Goal: Navigation & Orientation: Find specific page/section

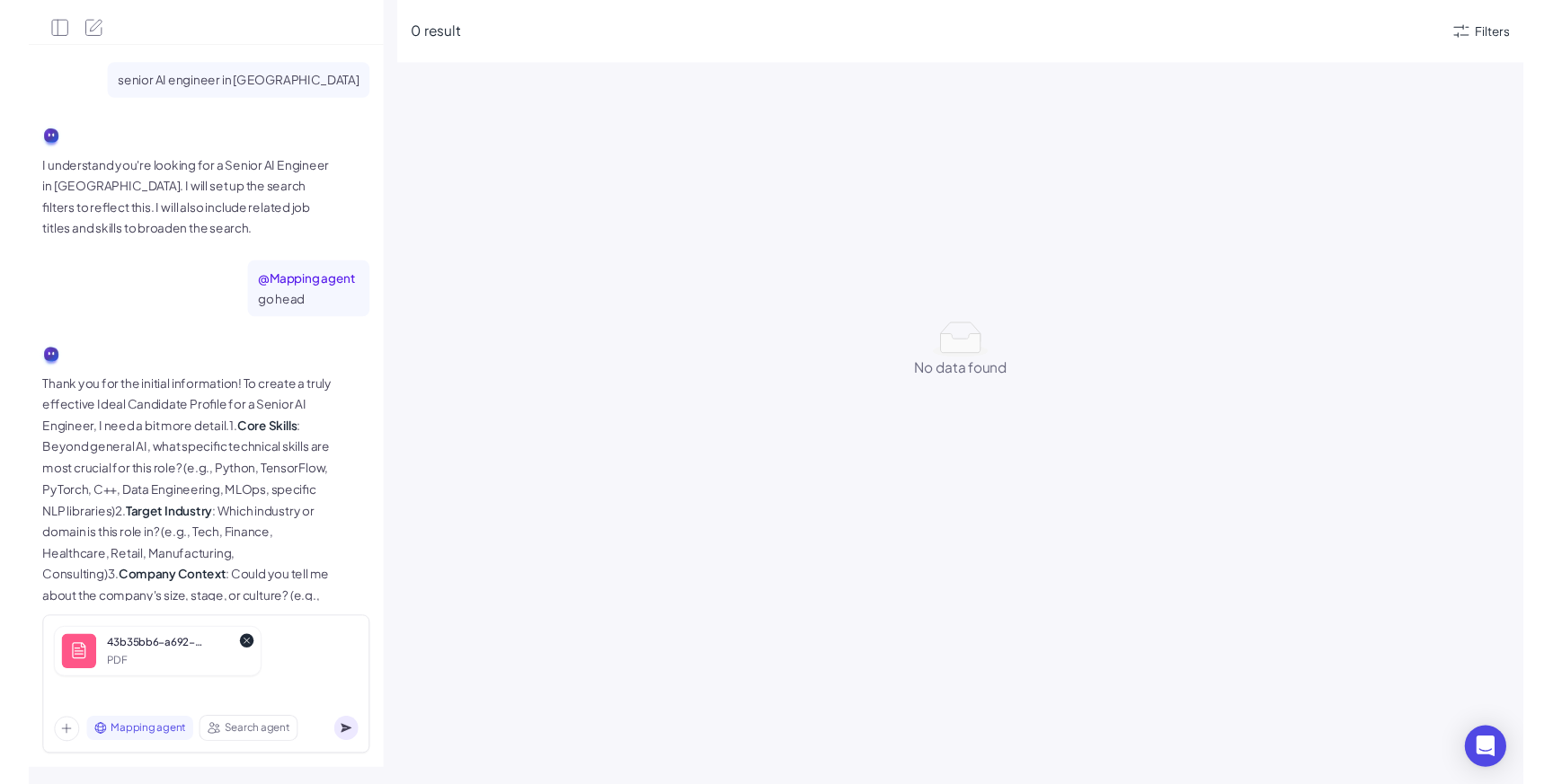
scroll to position [70, 0]
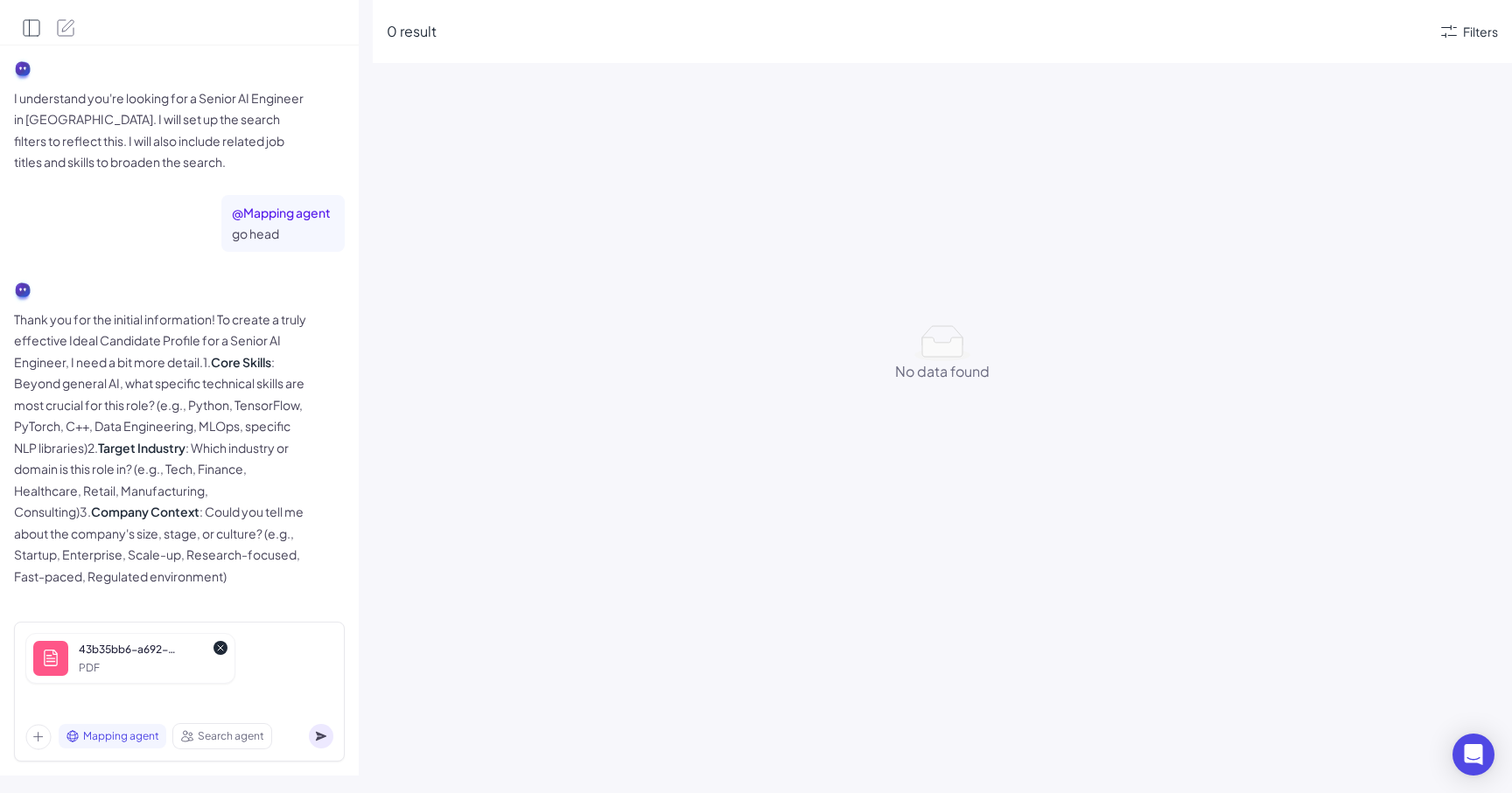
click at [35, 20] on icon "Open Side Panel" at bounding box center [32, 28] width 15 height 15
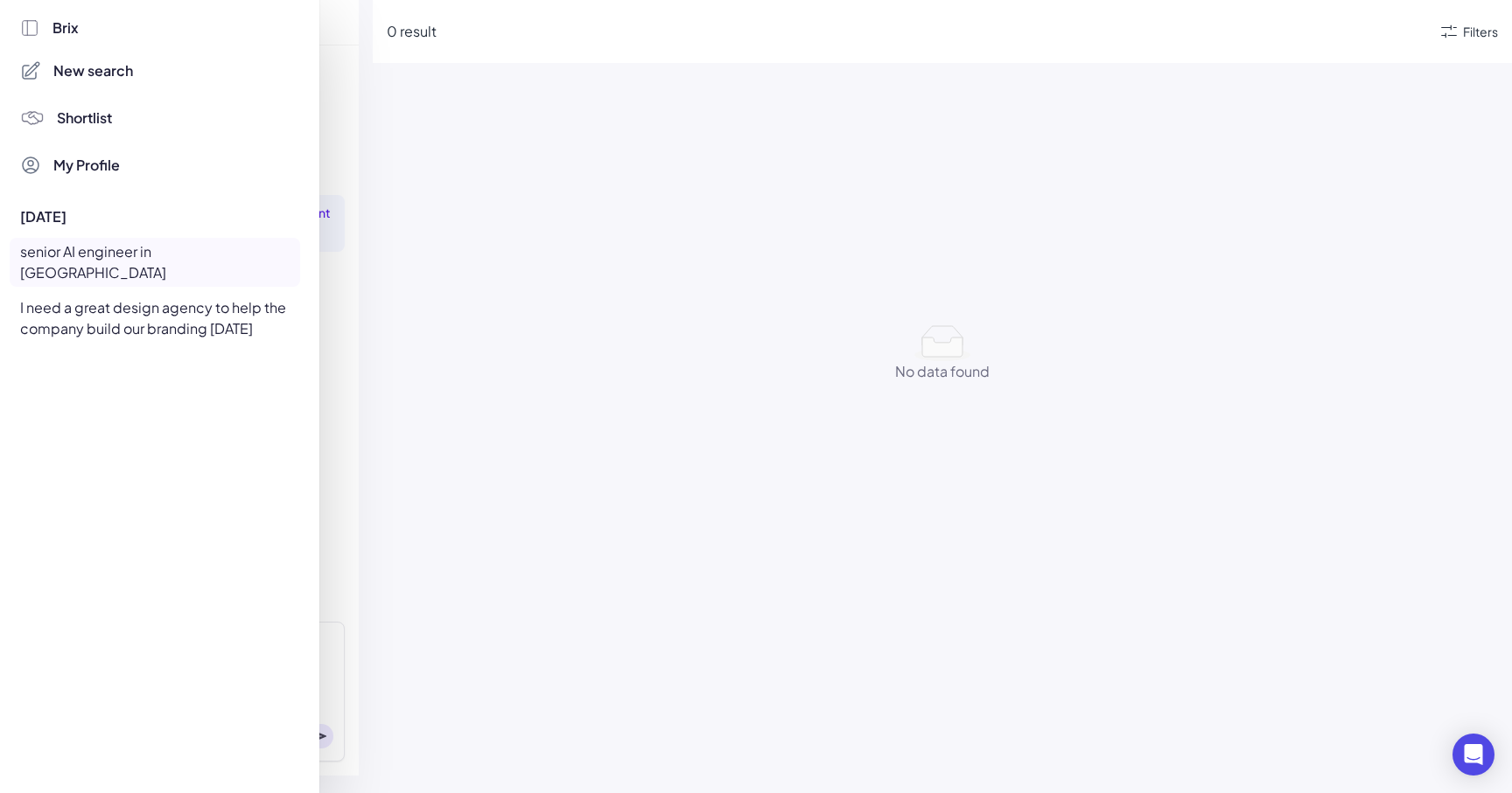
click at [96, 126] on span "Shortlist" at bounding box center [84, 118] width 56 height 21
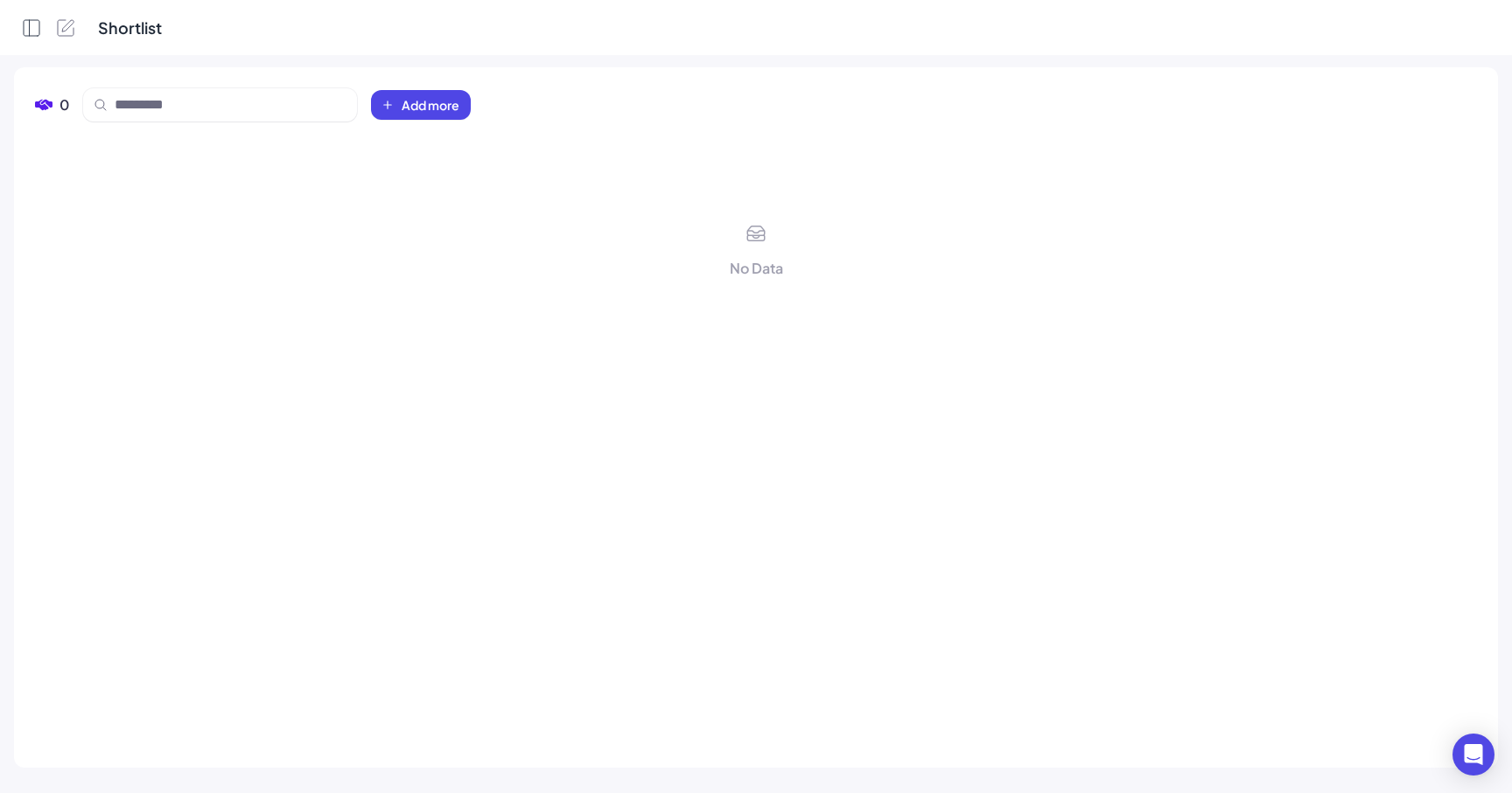
click at [31, 28] on icon "Open Side Panel" at bounding box center [32, 28] width 21 height 21
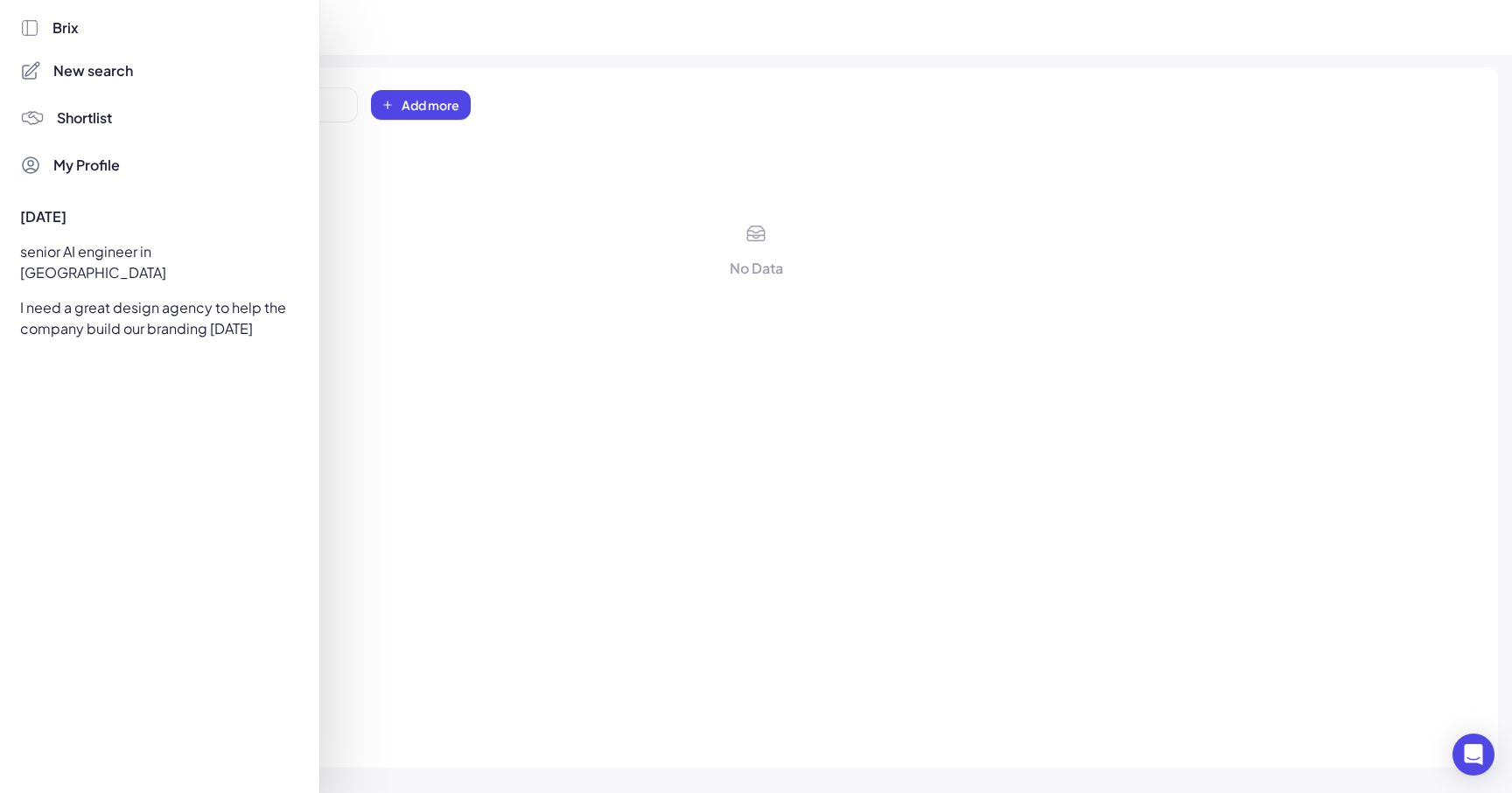
click at [90, 115] on span "Shortlist" at bounding box center [84, 118] width 56 height 21
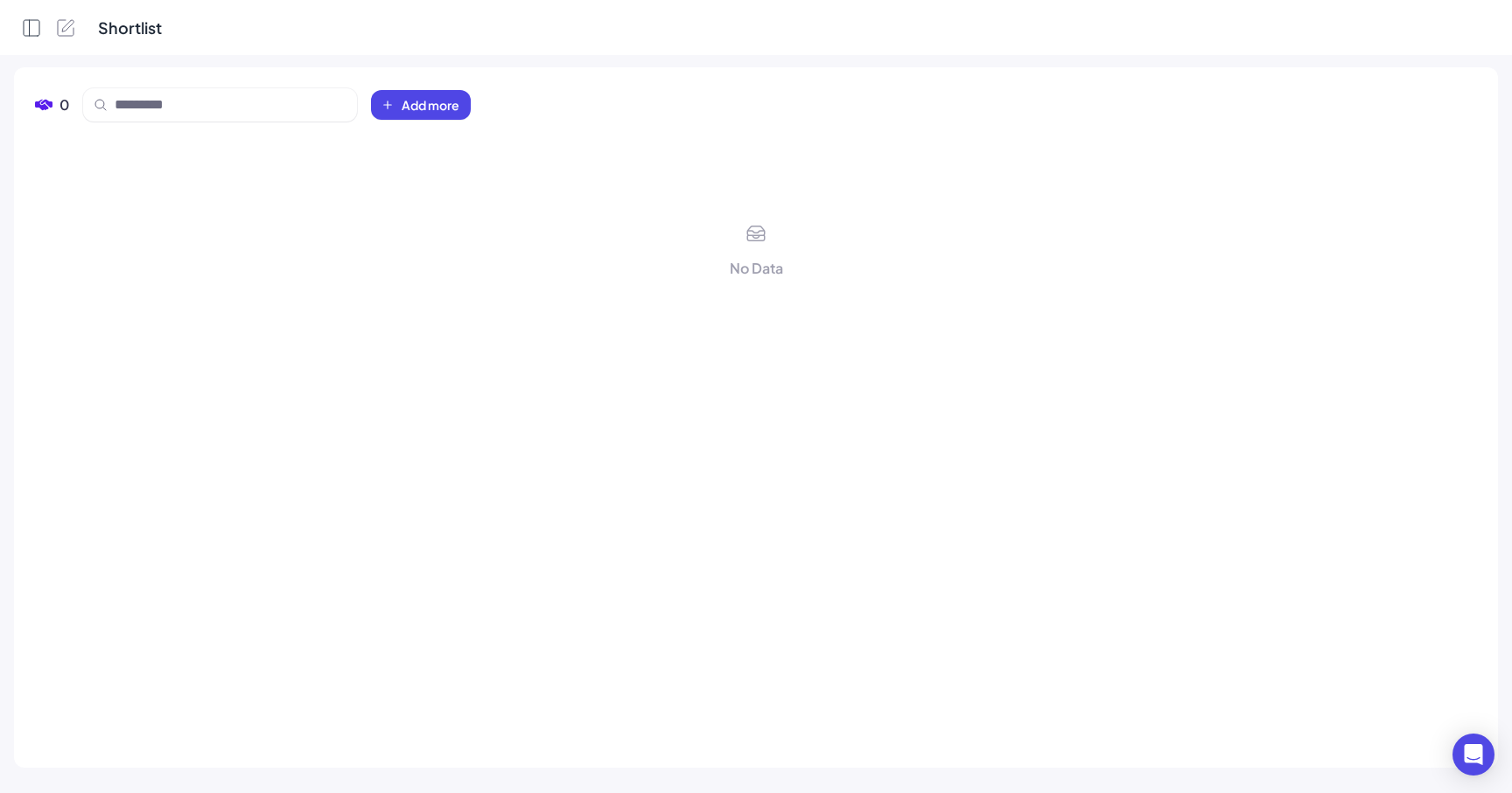
click at [30, 33] on icon "Open Side Panel" at bounding box center [30, 28] width 0 height 15
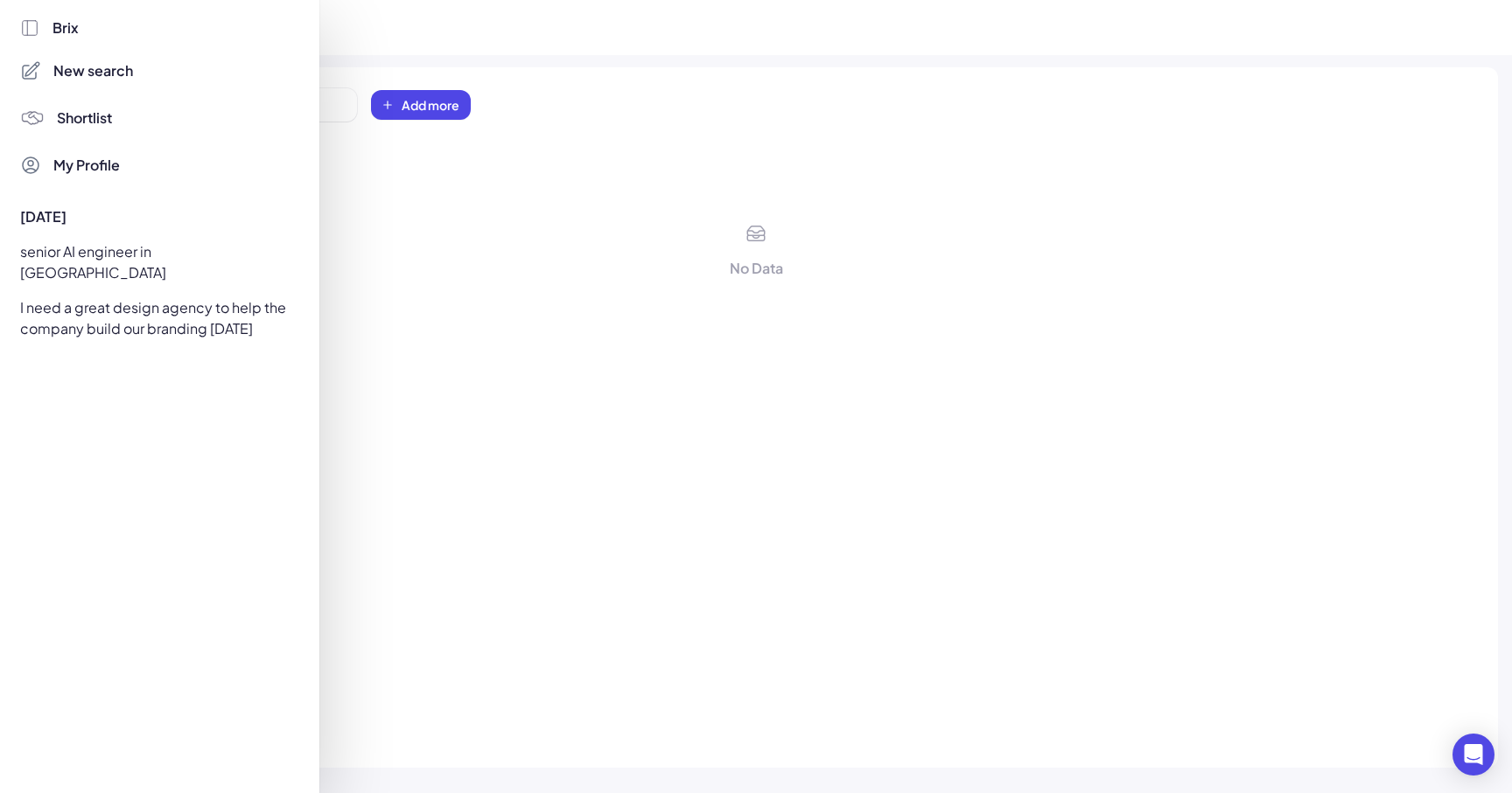
click at [65, 77] on span "New search" at bounding box center [93, 71] width 80 height 21
